Goal: Information Seeking & Learning: Learn about a topic

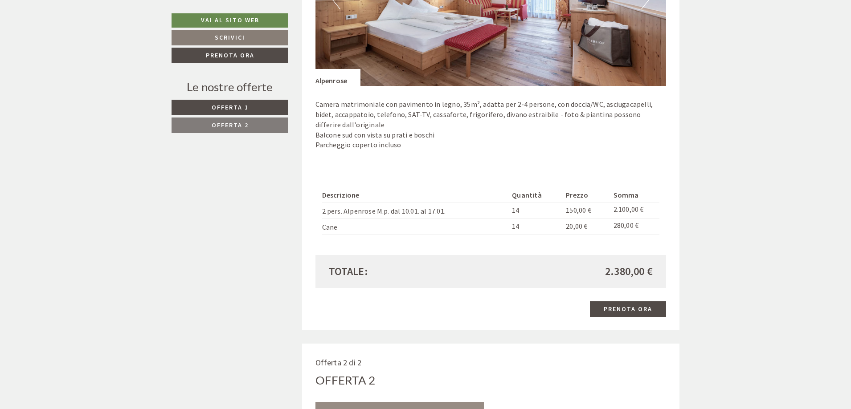
scroll to position [713, 0]
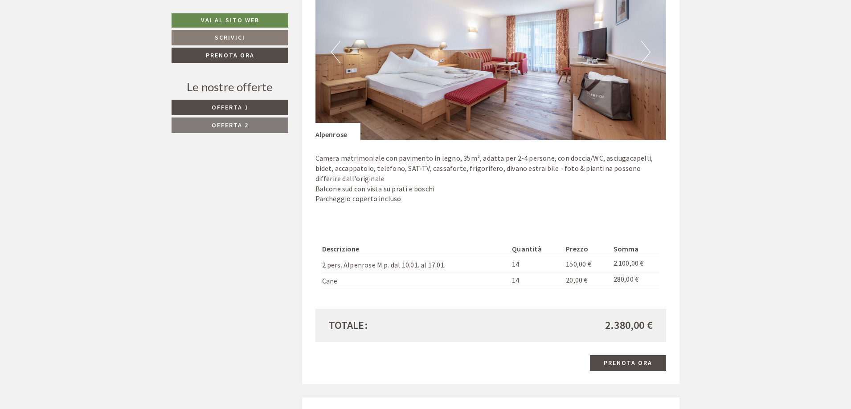
click at [648, 57] on button "Next" at bounding box center [645, 52] width 9 height 22
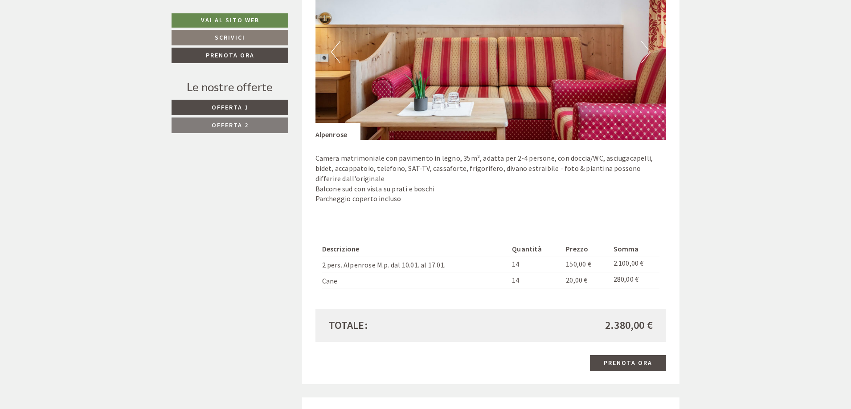
click at [648, 57] on button "Next" at bounding box center [645, 52] width 9 height 22
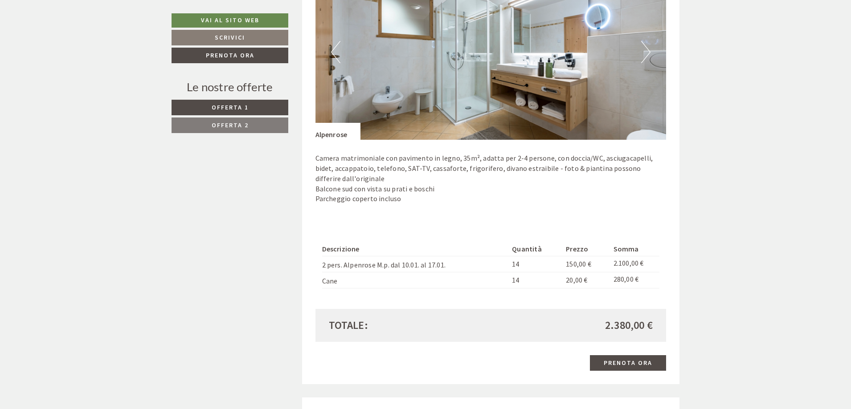
click at [648, 57] on button "Next" at bounding box center [645, 52] width 9 height 22
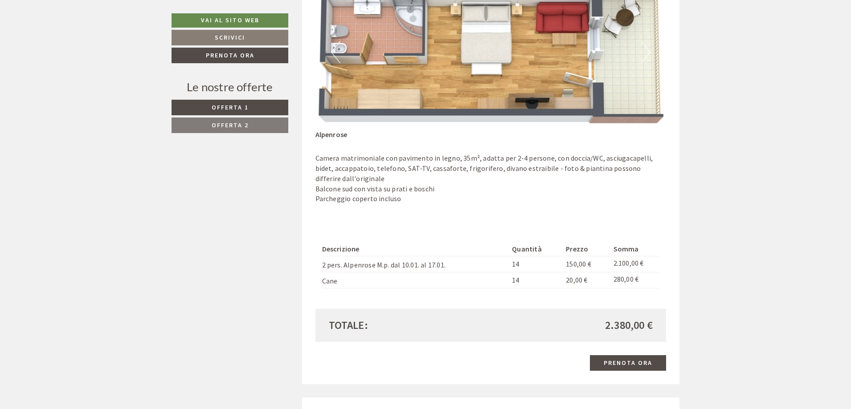
drag, startPoint x: 648, startPoint y: 57, endPoint x: 725, endPoint y: 70, distance: 77.6
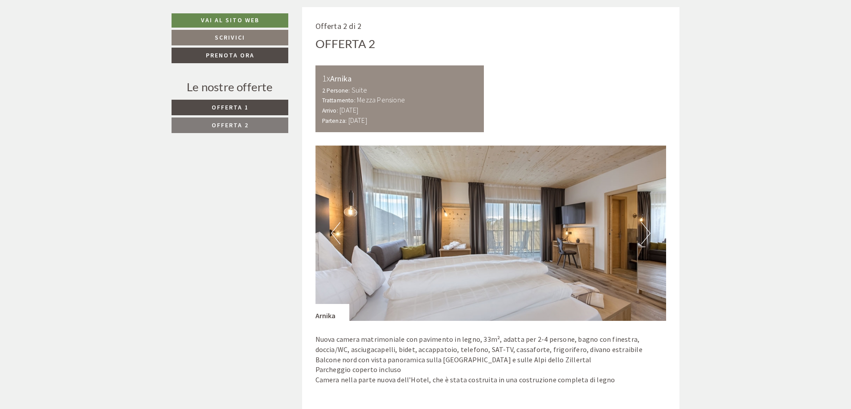
scroll to position [1114, 0]
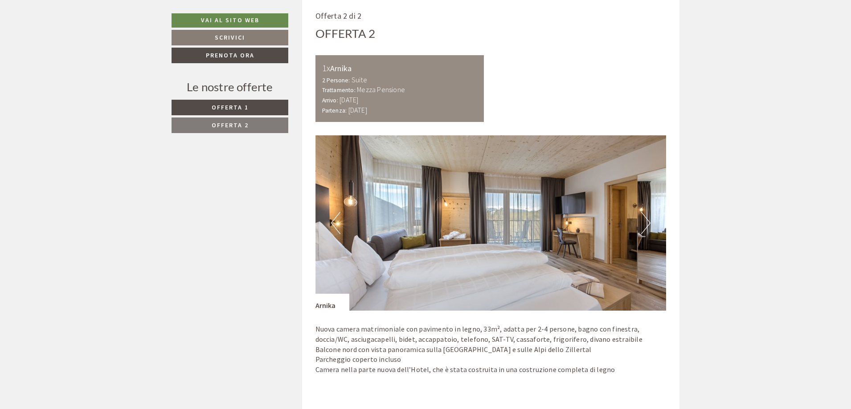
click at [642, 229] on button "Next" at bounding box center [645, 223] width 9 height 22
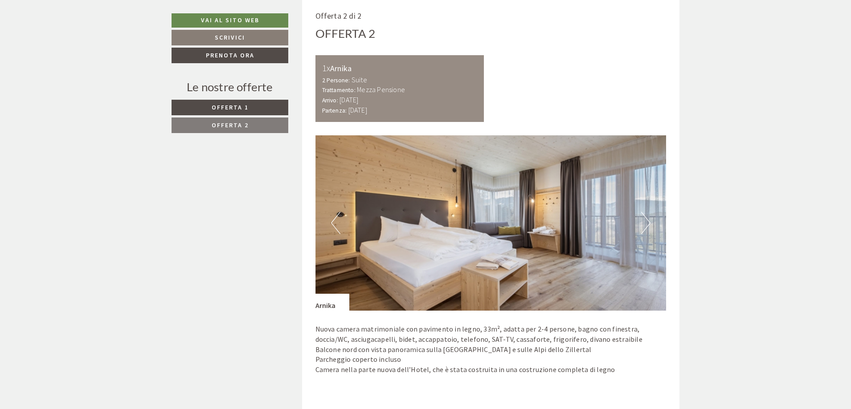
click at [642, 229] on button "Next" at bounding box center [645, 223] width 9 height 22
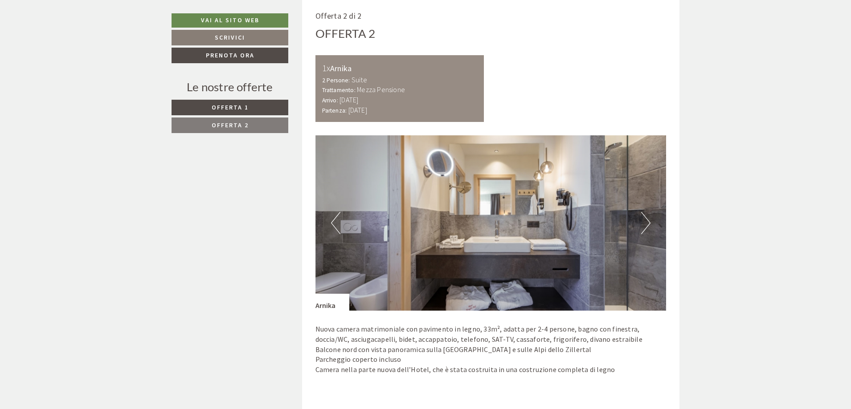
click at [642, 229] on button "Next" at bounding box center [645, 223] width 9 height 22
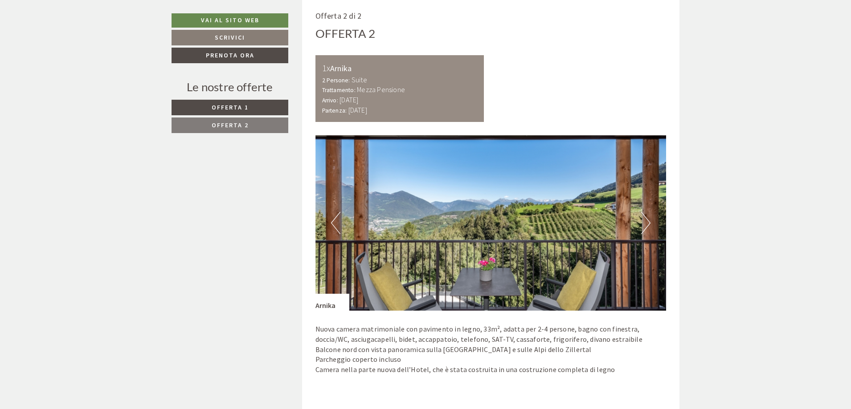
click at [642, 229] on button "Next" at bounding box center [645, 223] width 9 height 22
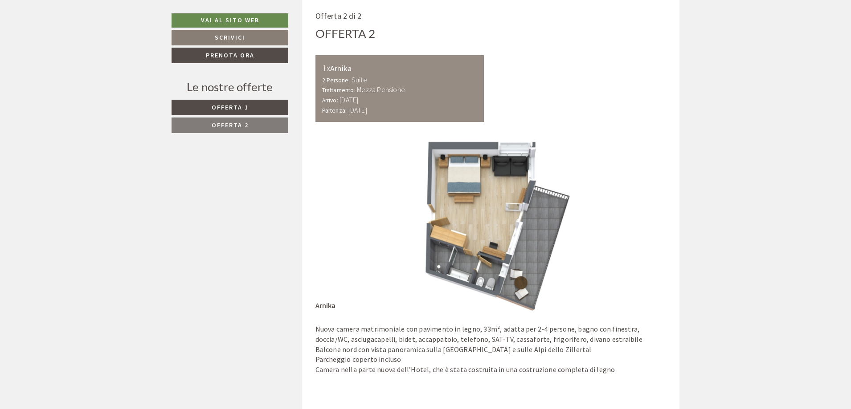
click at [642, 229] on button "Next" at bounding box center [645, 223] width 9 height 22
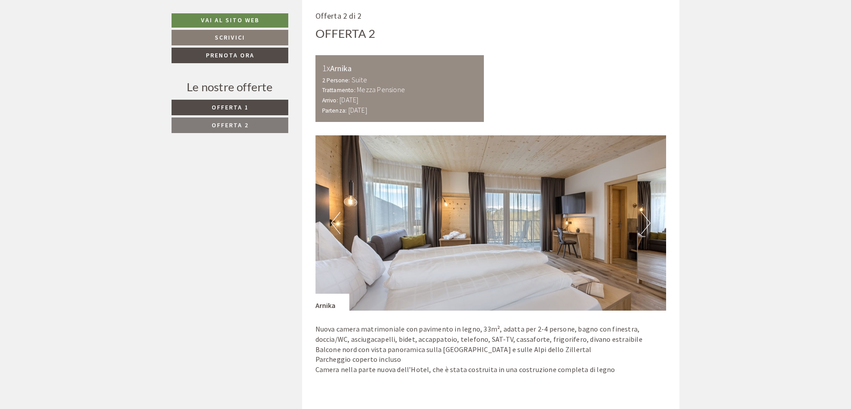
click at [642, 229] on button "Next" at bounding box center [645, 223] width 9 height 22
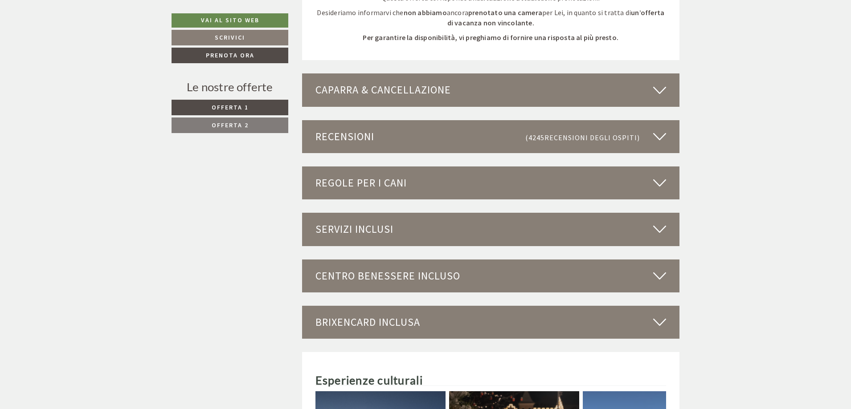
scroll to position [1827, 0]
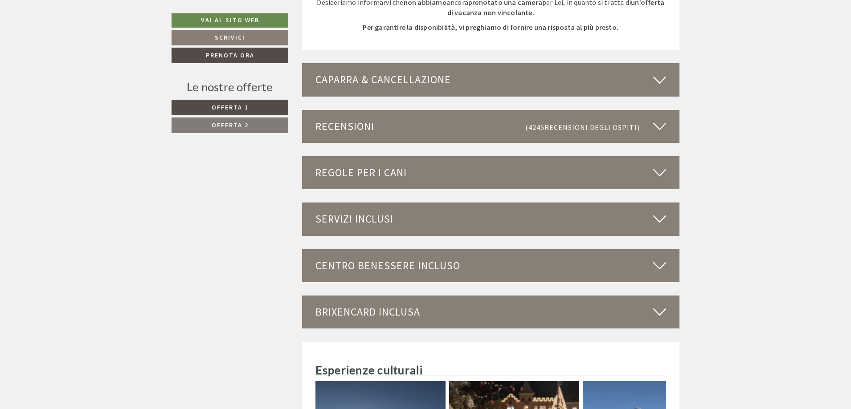
click at [549, 170] on div "Regole per i cani" at bounding box center [491, 172] width 378 height 33
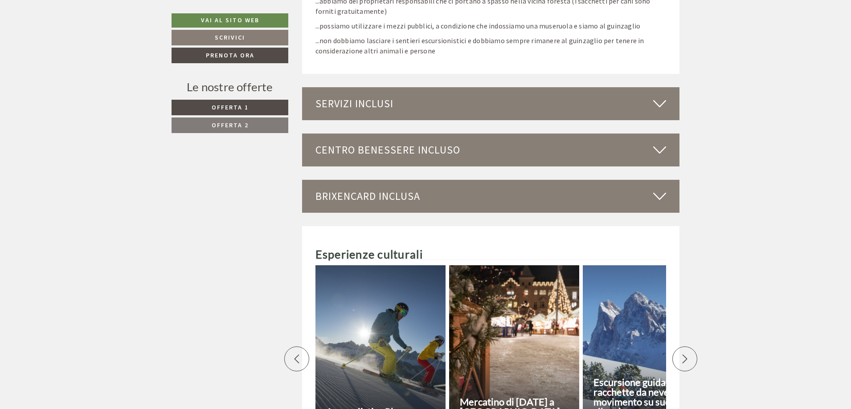
scroll to position [2495, 0]
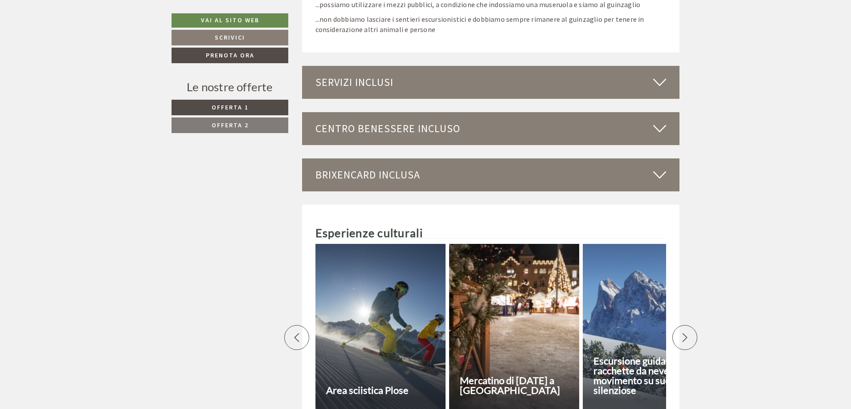
click at [411, 69] on div "Servizi inclusi" at bounding box center [491, 82] width 378 height 33
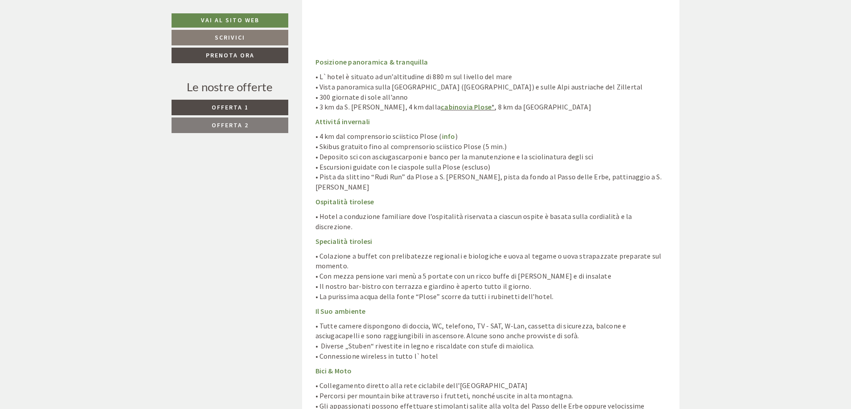
scroll to position [2807, 0]
